Goal: Transaction & Acquisition: Download file/media

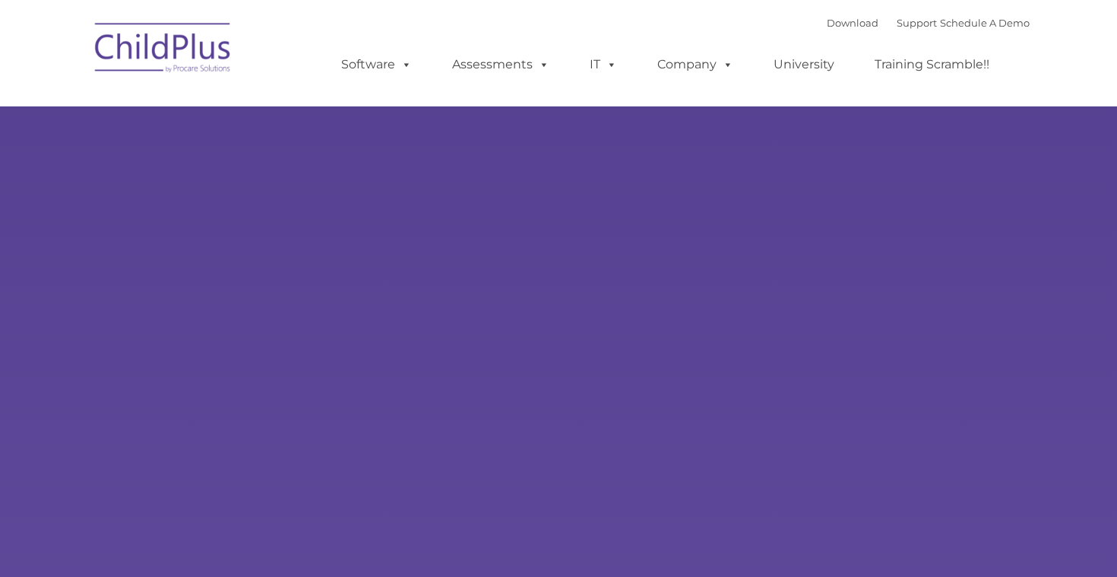
type input ""
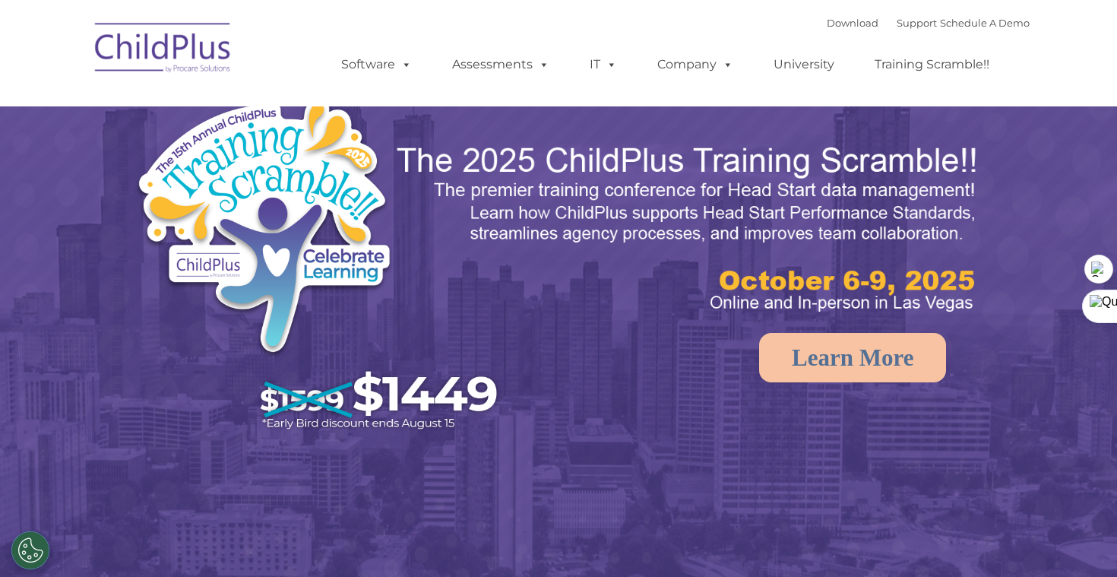
select select "MEDIUM"
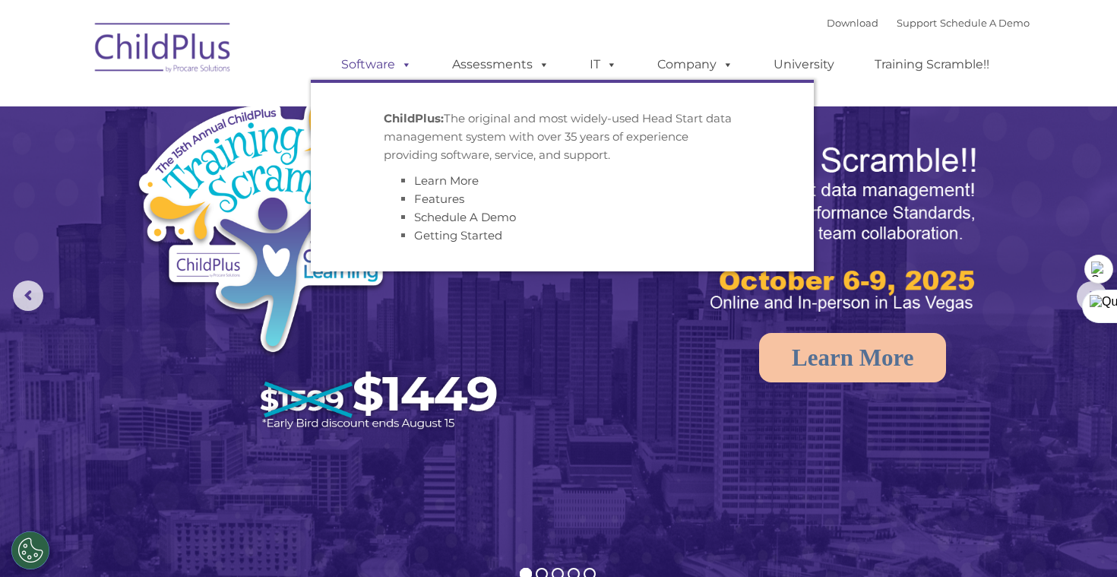
click at [384, 59] on link "Software" at bounding box center [376, 64] width 101 height 30
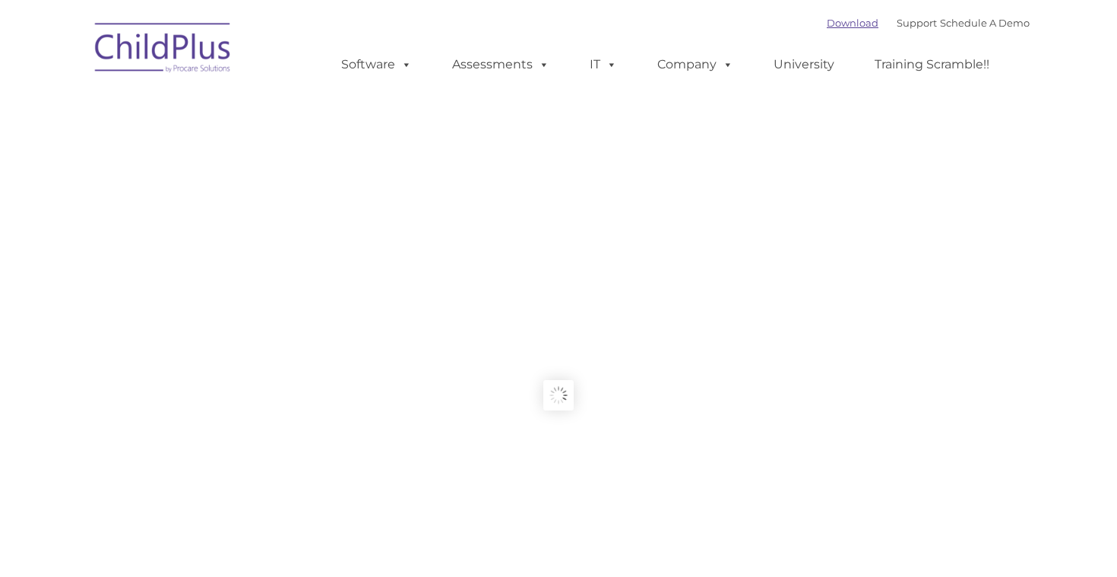
type input ""
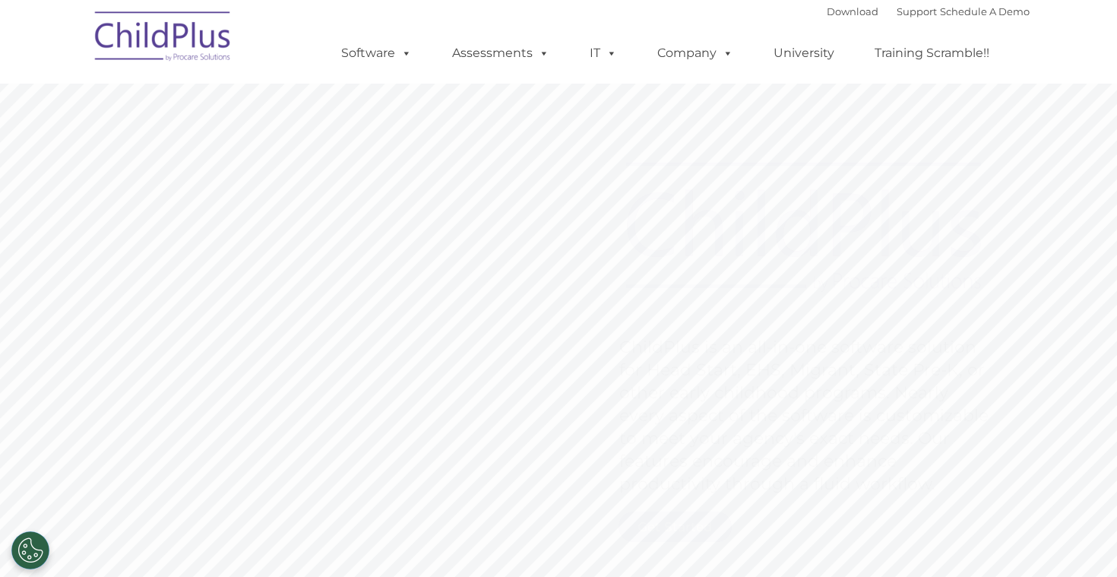
click at [842, 23] on div "Download Support | Schedule A Demo " at bounding box center [928, 11] width 203 height 23
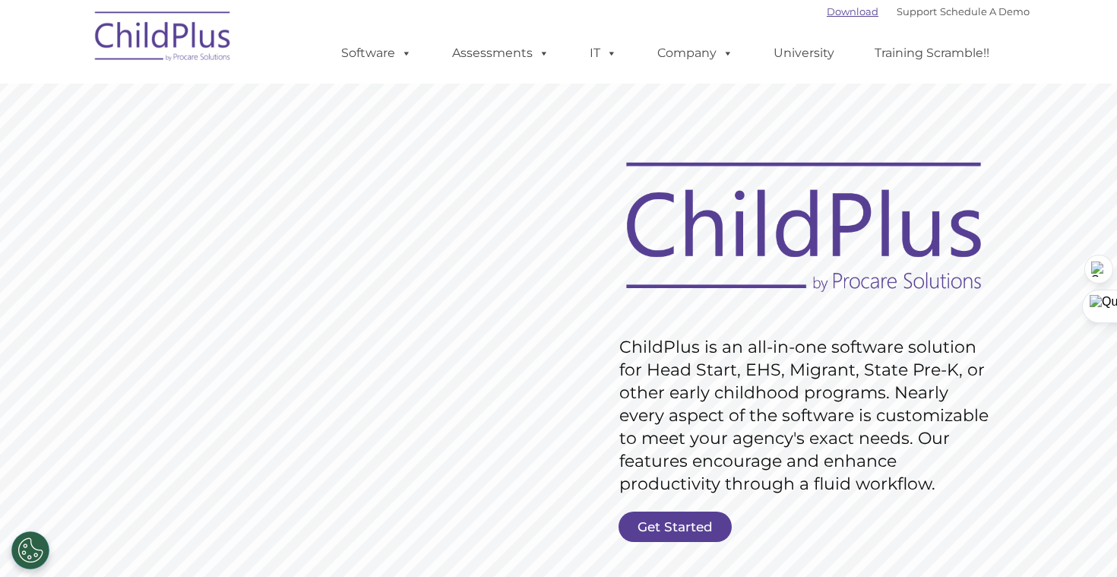
click at [846, 10] on link "Download" at bounding box center [853, 11] width 52 height 12
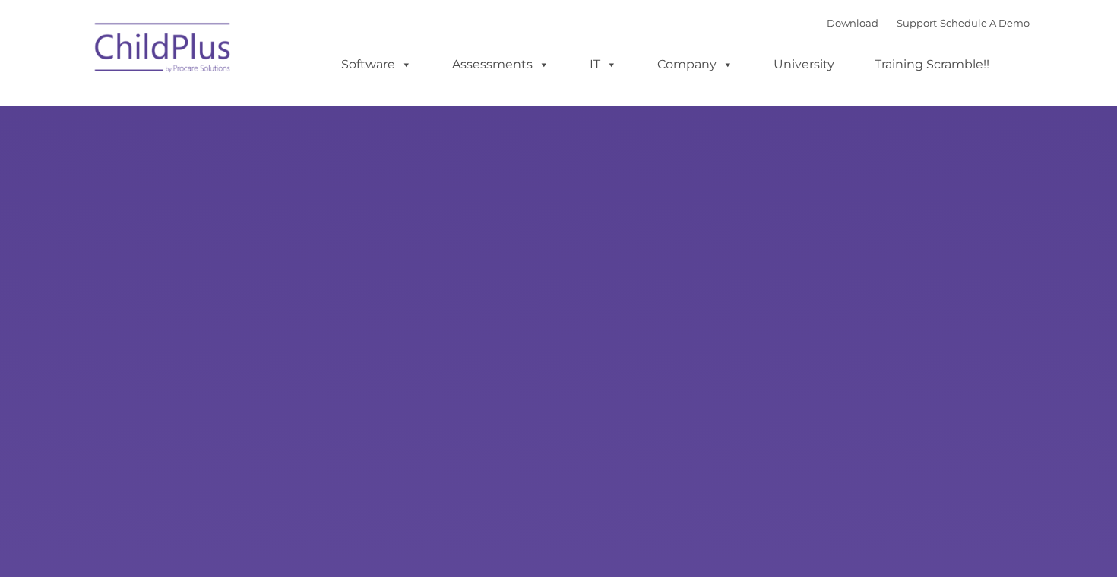
type input ""
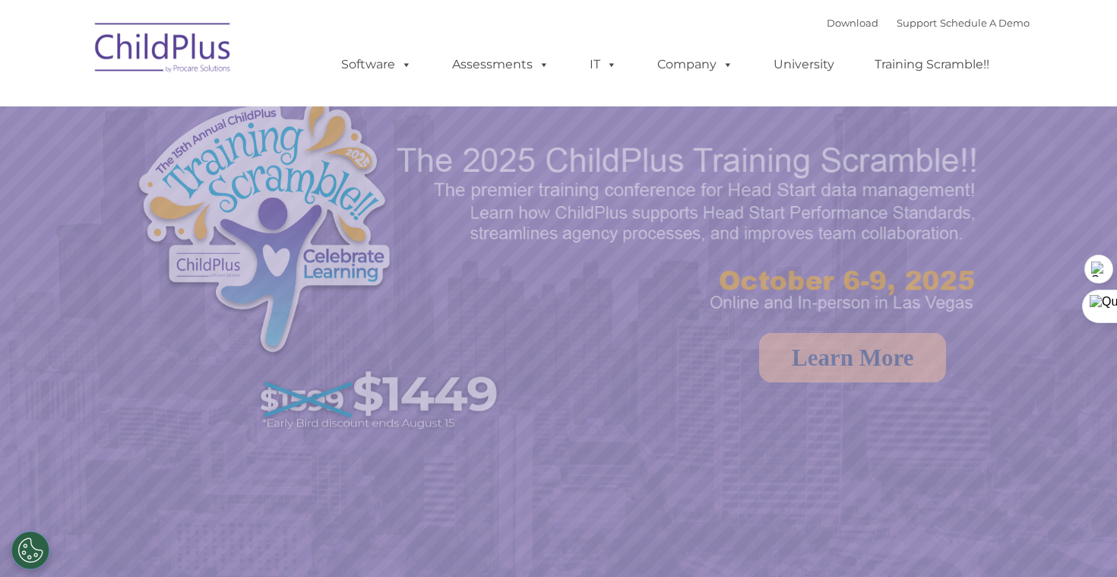
select select "MEDIUM"
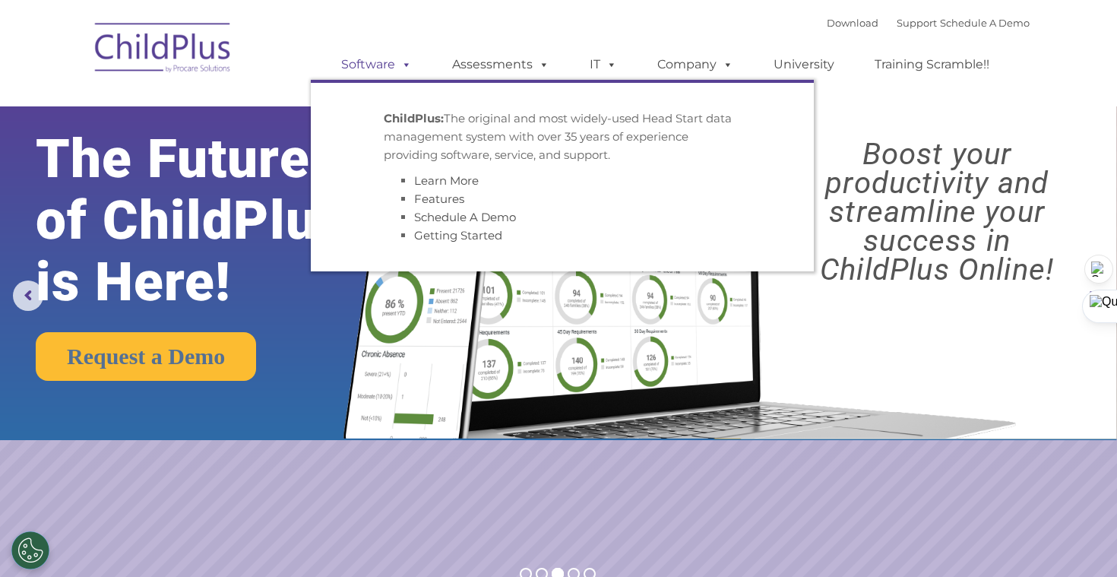
click at [374, 64] on link "Software" at bounding box center [376, 64] width 101 height 30
click at [396, 65] on span at bounding box center [403, 64] width 17 height 14
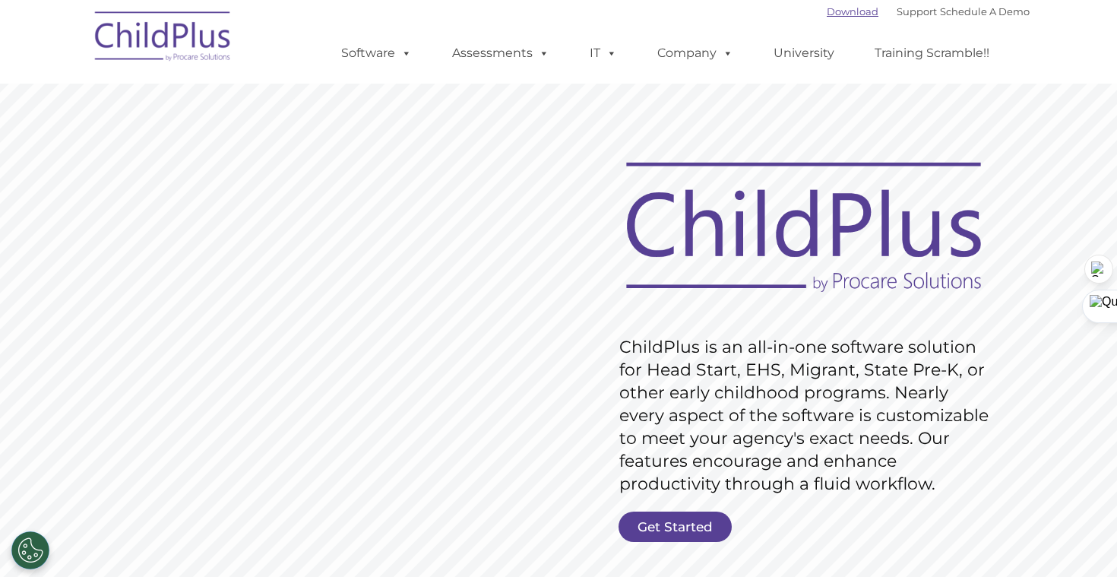
click at [828, 13] on link "Download" at bounding box center [853, 11] width 52 height 12
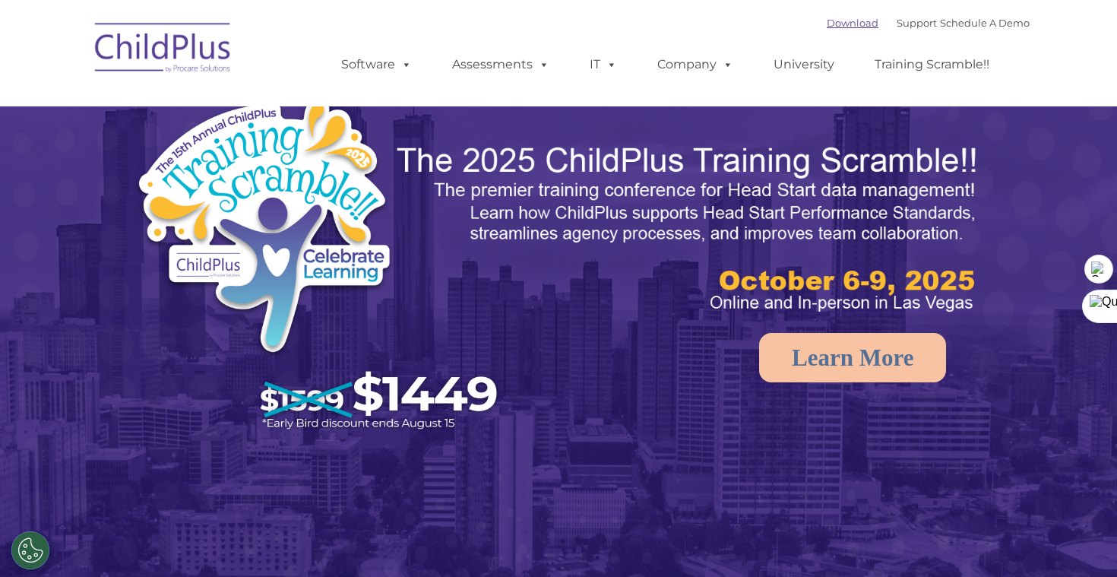
select select "MEDIUM"
click at [827, 24] on link "Download" at bounding box center [853, 23] width 52 height 12
